Goal: Task Accomplishment & Management: Manage account settings

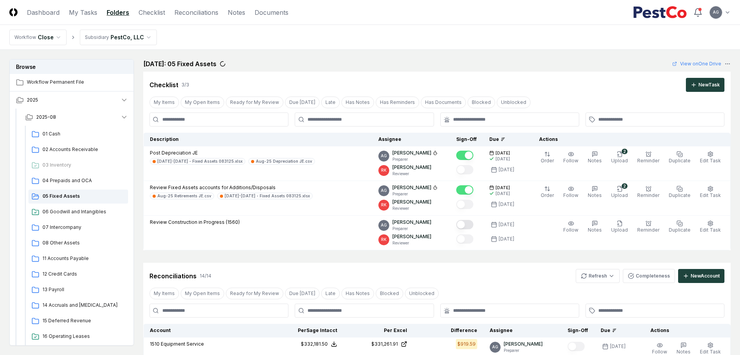
scroll to position [632, 0]
click at [88, 15] on link "My Tasks" at bounding box center [83, 12] width 28 height 9
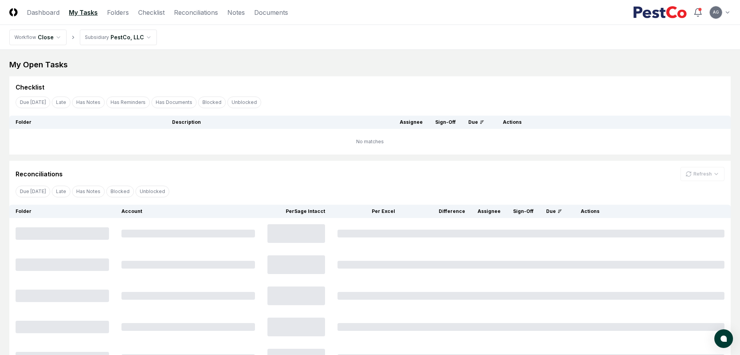
click at [299, 56] on main "My Open Tasks Cancel Reassign Checklist Due Today Late Has Notes Has Reminders …" at bounding box center [370, 216] width 740 height 333
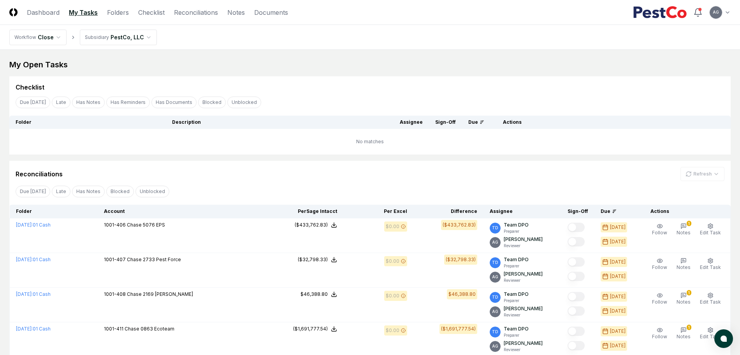
click at [310, 83] on div "Checklist" at bounding box center [370, 87] width 709 height 9
click at [151, 17] on link "Checklist" at bounding box center [151, 12] width 26 height 9
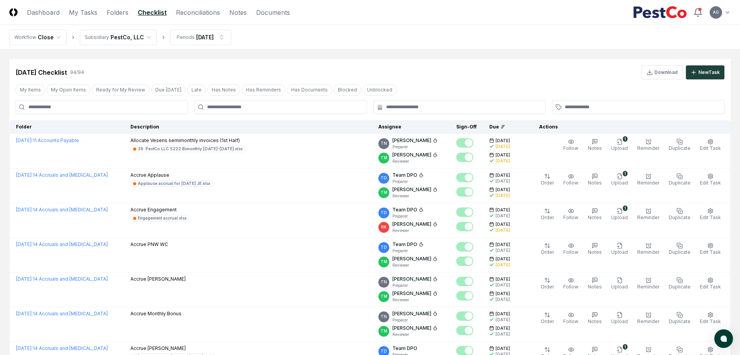
click at [441, 43] on nav "Workflow Close Subsidiary PestCo, LLC Periods Aug 2025" at bounding box center [370, 37] width 740 height 25
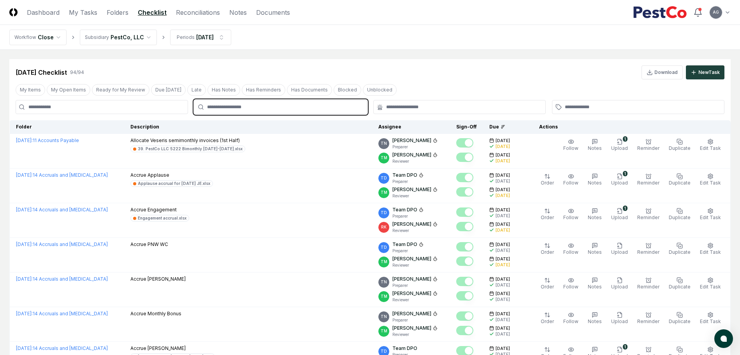
click at [236, 110] on input "text" at bounding box center [284, 107] width 154 height 7
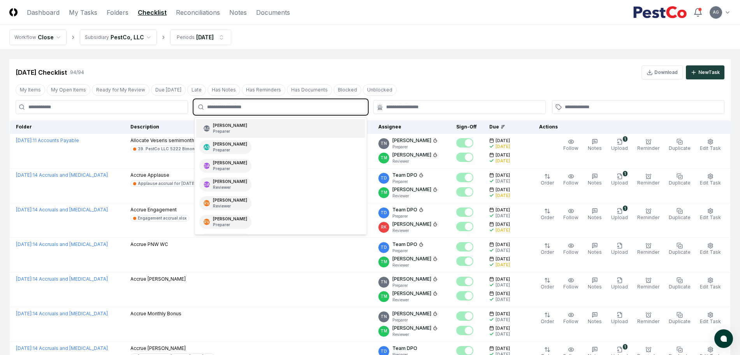
click at [267, 128] on div "AG Angelique Cotez Garcia Preparer" at bounding box center [280, 128] width 169 height 19
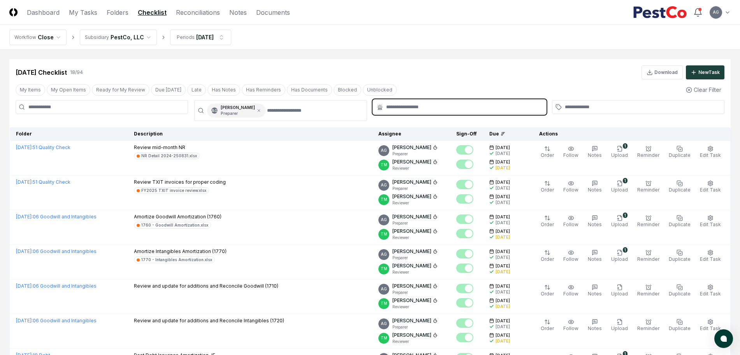
click at [420, 105] on input "text" at bounding box center [463, 107] width 154 height 7
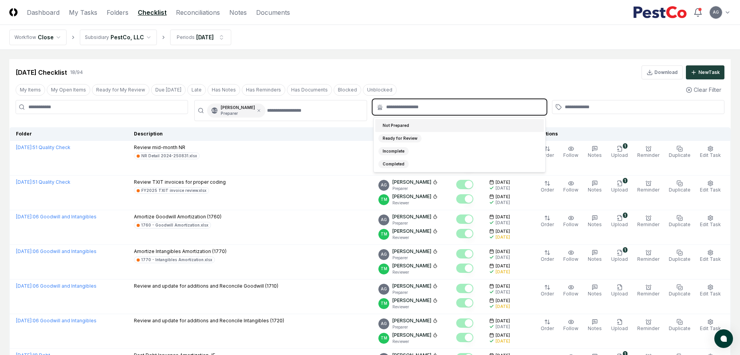
click at [414, 122] on div "Not Prepared" at bounding box center [459, 125] width 169 height 13
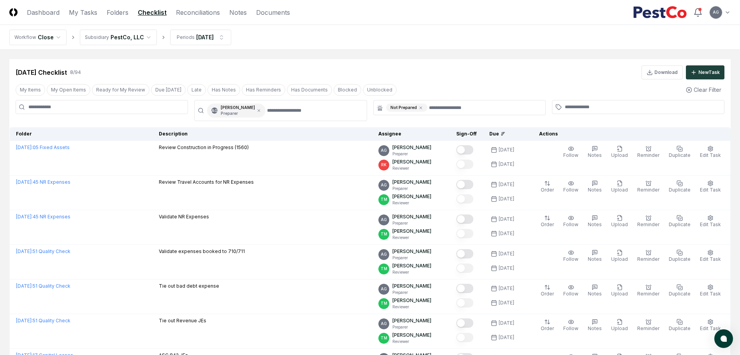
click at [444, 74] on div "Aug 2025 Checklist 8 / 94 Download New Task" at bounding box center [370, 72] width 709 height 14
click at [197, 10] on link "Reconciliations" at bounding box center [198, 12] width 44 height 9
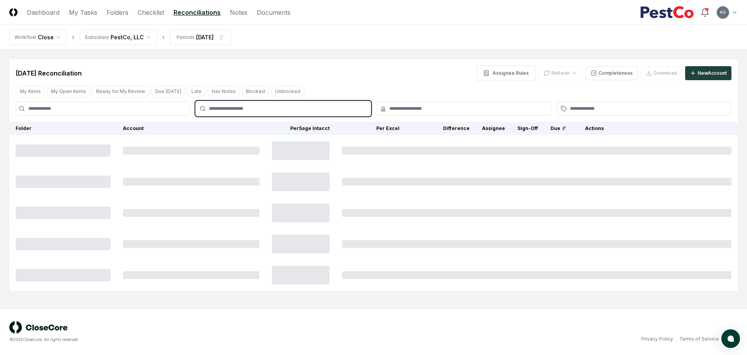
click at [267, 109] on input "text" at bounding box center [287, 108] width 156 height 7
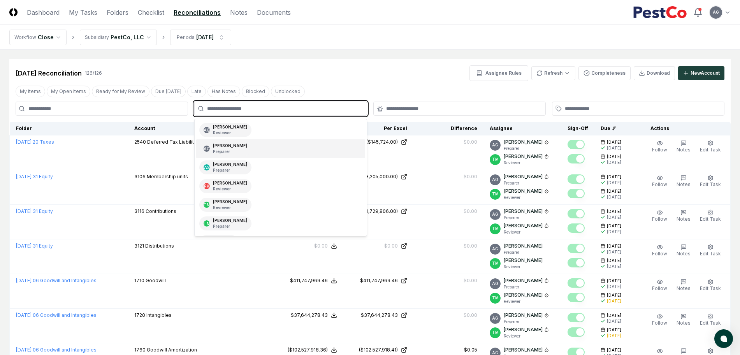
click at [280, 148] on div "AG Angelique Cotez Garcia Preparer" at bounding box center [280, 148] width 169 height 19
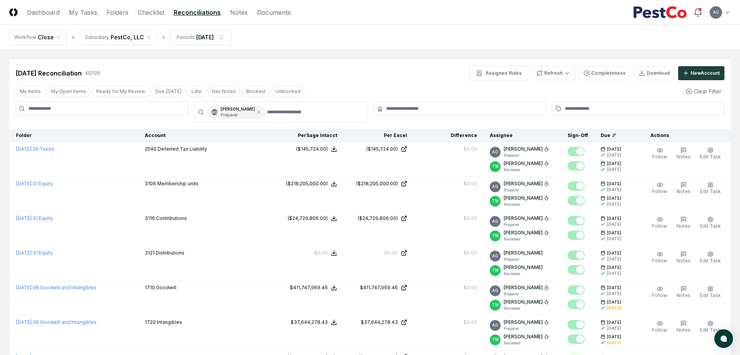
click at [343, 63] on div "Aug 2025 Reconciliation 40 / 126 Assignee Rules Refresh Completeness Download N…" at bounding box center [369, 70] width 721 height 22
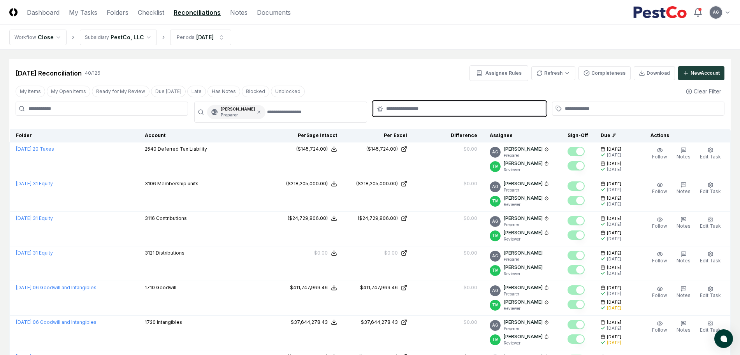
click at [397, 108] on input "text" at bounding box center [463, 108] width 154 height 7
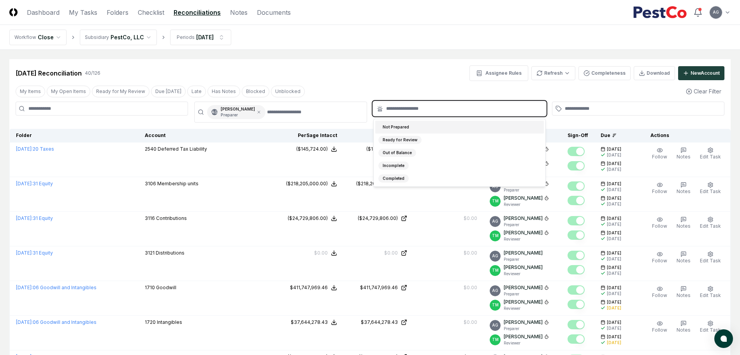
click at [419, 128] on div "Not Prepared" at bounding box center [459, 127] width 169 height 13
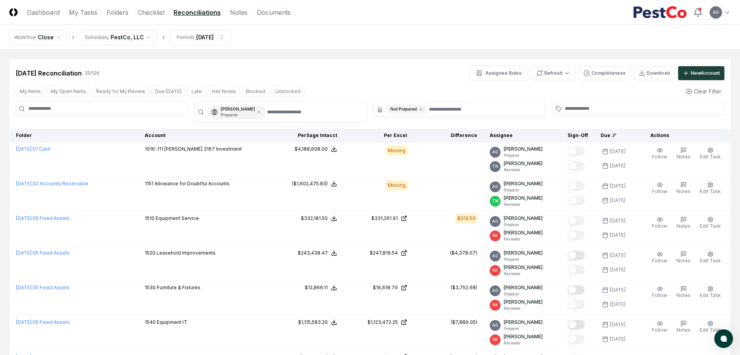
click at [402, 60] on div "Aug 2025 Reconciliation 25 / 126 Assignee Rules Refresh Completeness Download N…" at bounding box center [369, 70] width 721 height 22
